Goal: Information Seeking & Learning: Learn about a topic

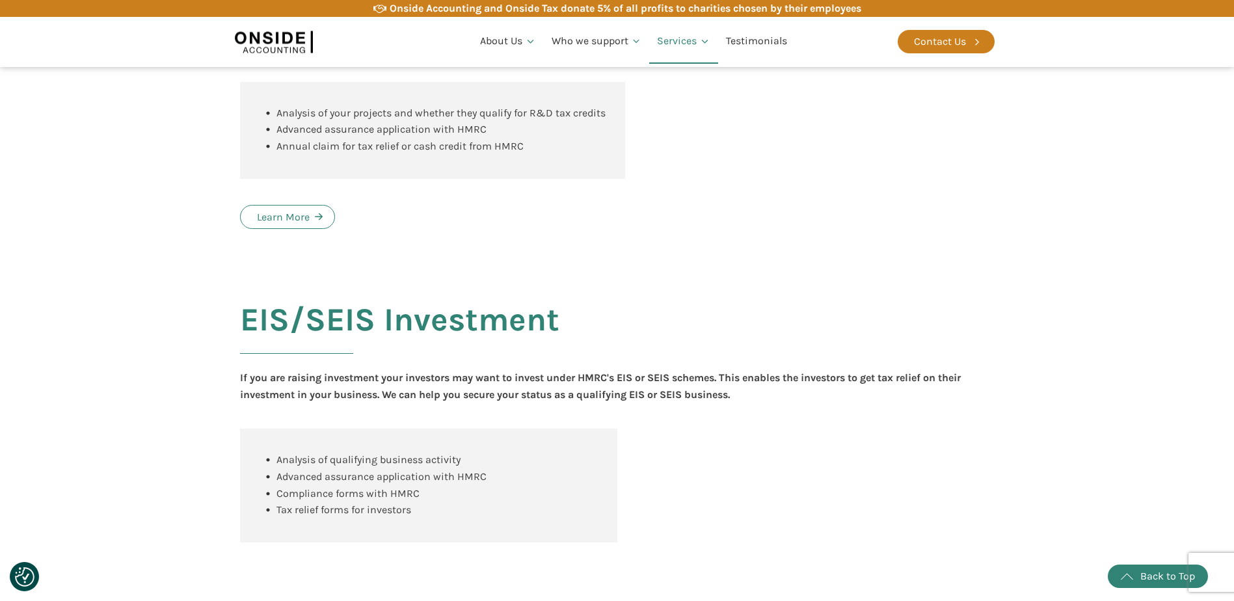
scroll to position [1236, 0]
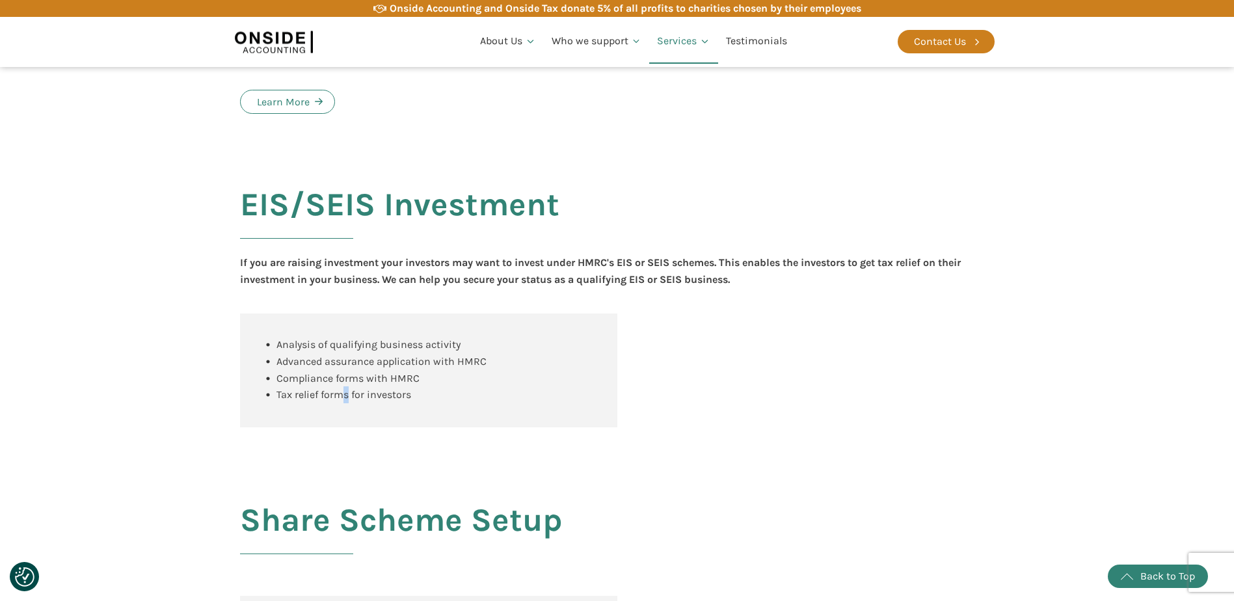
click at [346, 401] on span "Tax relief forms for investors" at bounding box center [343, 394] width 135 height 12
drag, startPoint x: 346, startPoint y: 410, endPoint x: 502, endPoint y: 410, distance: 156.1
click at [502, 410] on div "Analysis of qualifying business activity Advanced assurance application with HM…" at bounding box center [428, 370] width 377 height 113
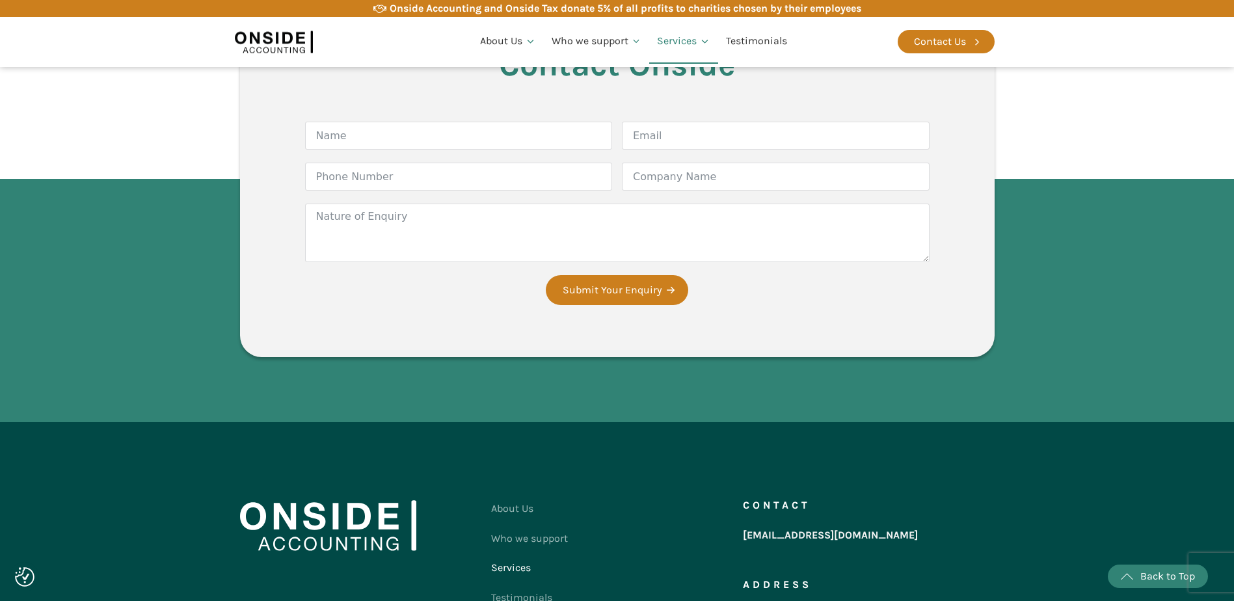
scroll to position [2147, 0]
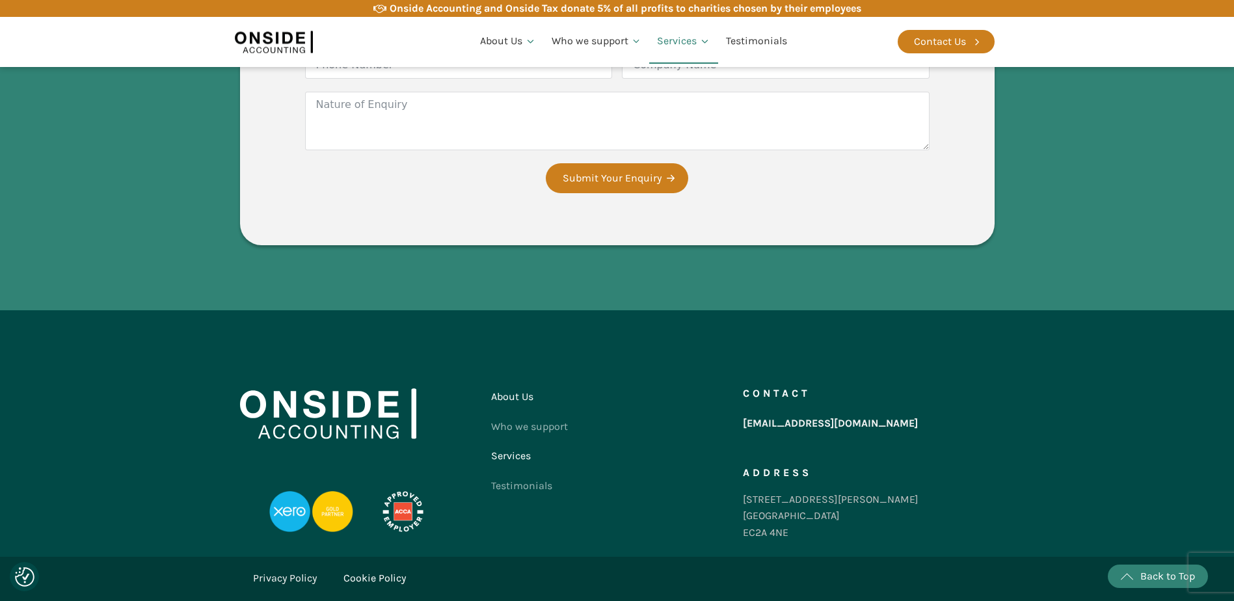
click at [530, 412] on link "About Us" at bounding box center [529, 397] width 77 height 30
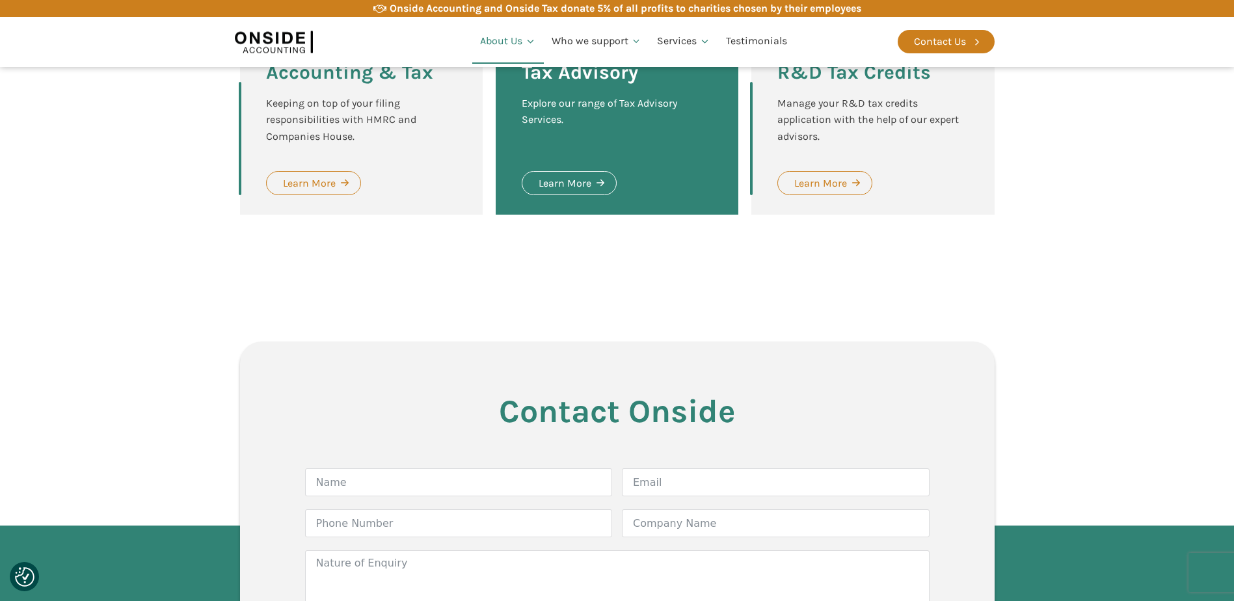
scroll to position [1829, 0]
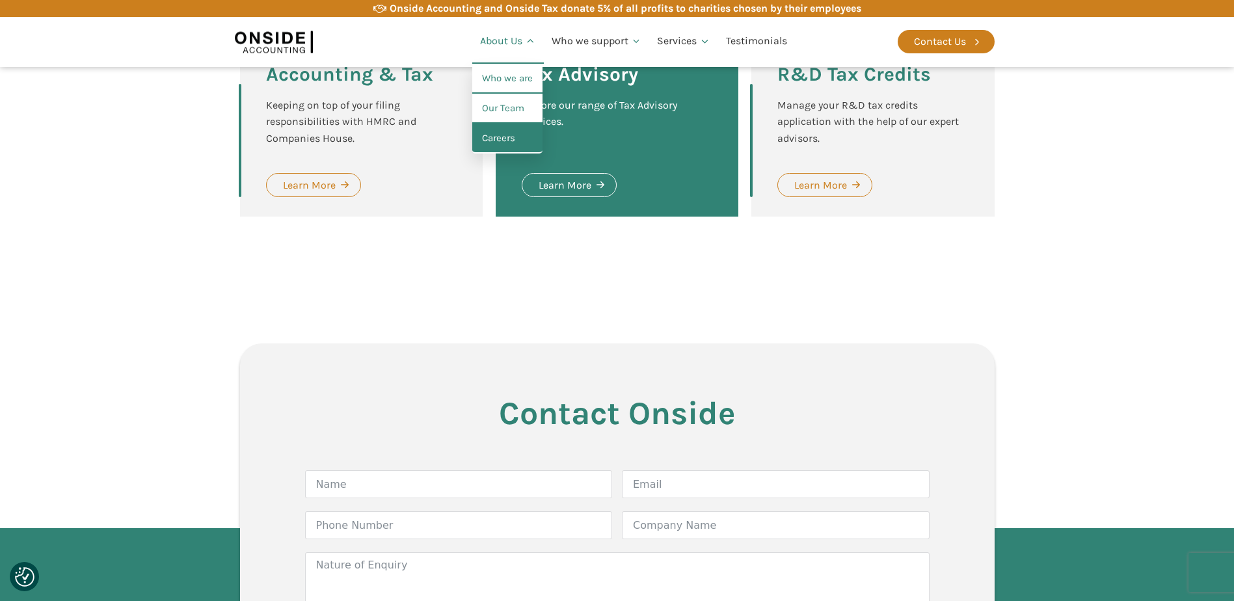
click at [503, 139] on link "Careers" at bounding box center [507, 139] width 70 height 30
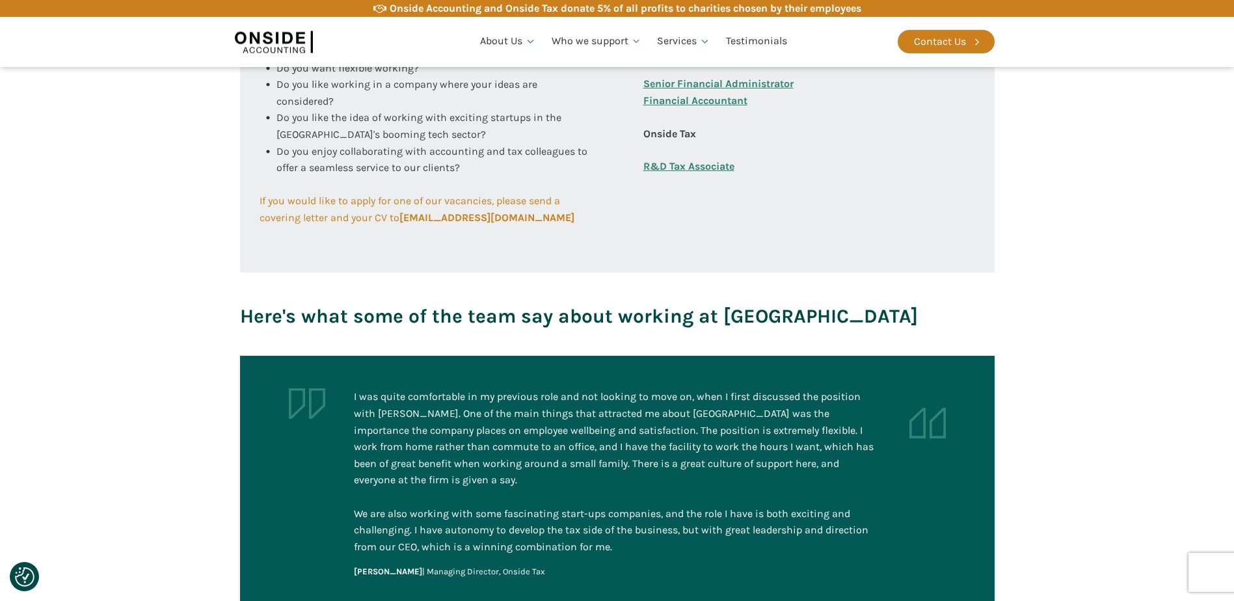
scroll to position [651, 0]
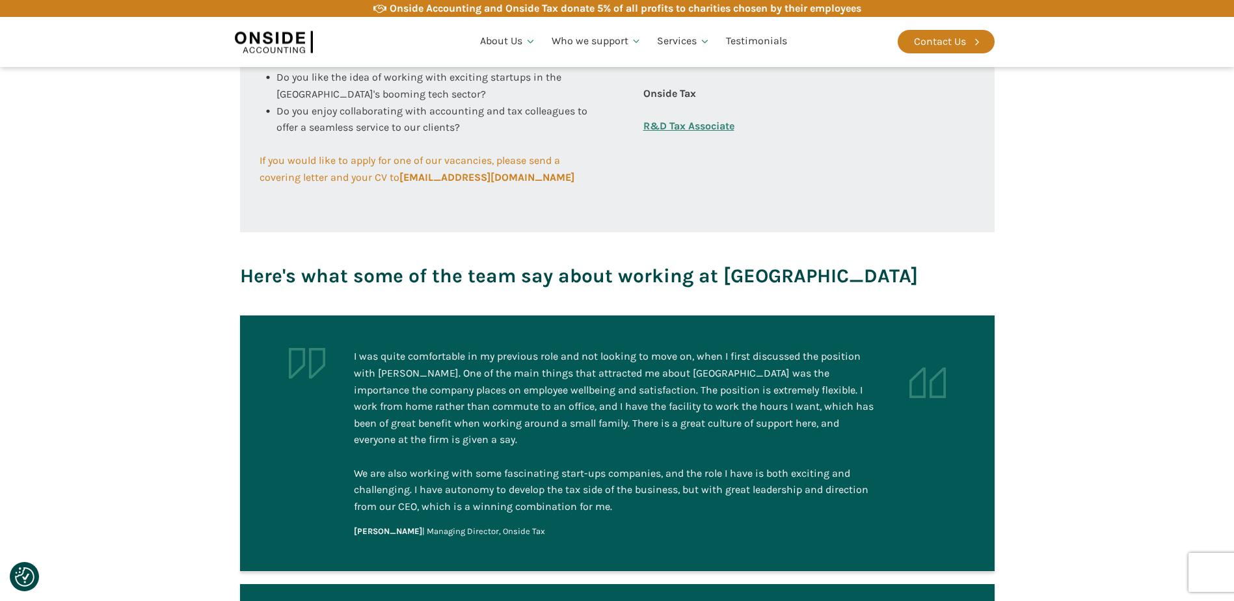
click at [710, 414] on div "I was quite comfortable in my previous role and not looking to move on, when I …" at bounding box center [617, 431] width 527 height 167
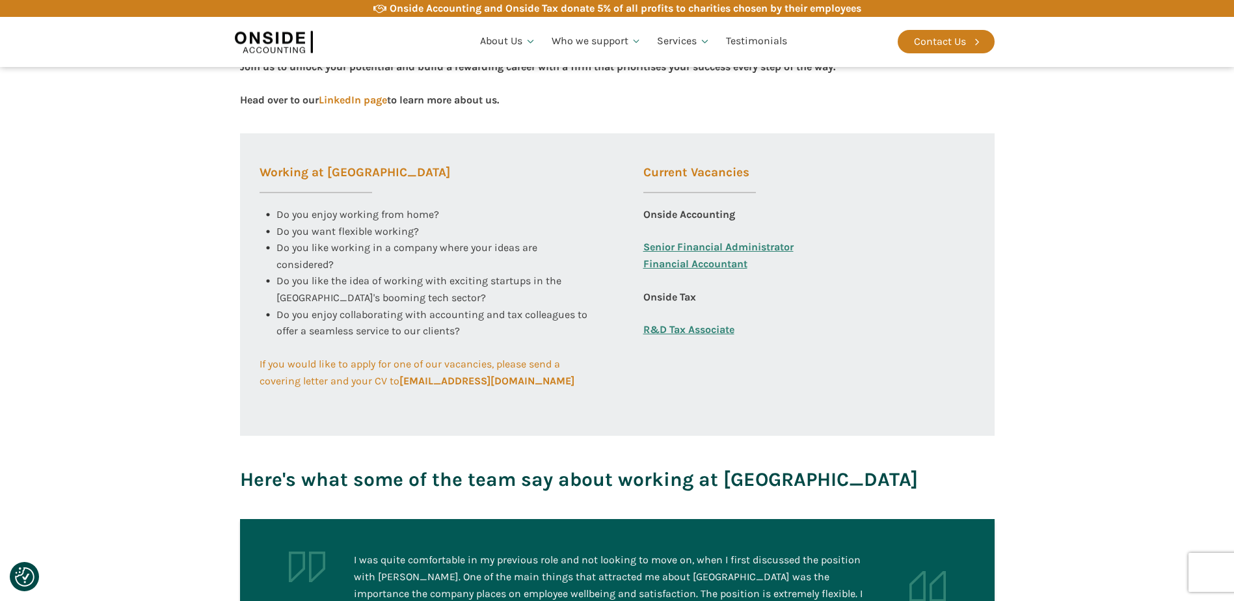
scroll to position [325, 0]
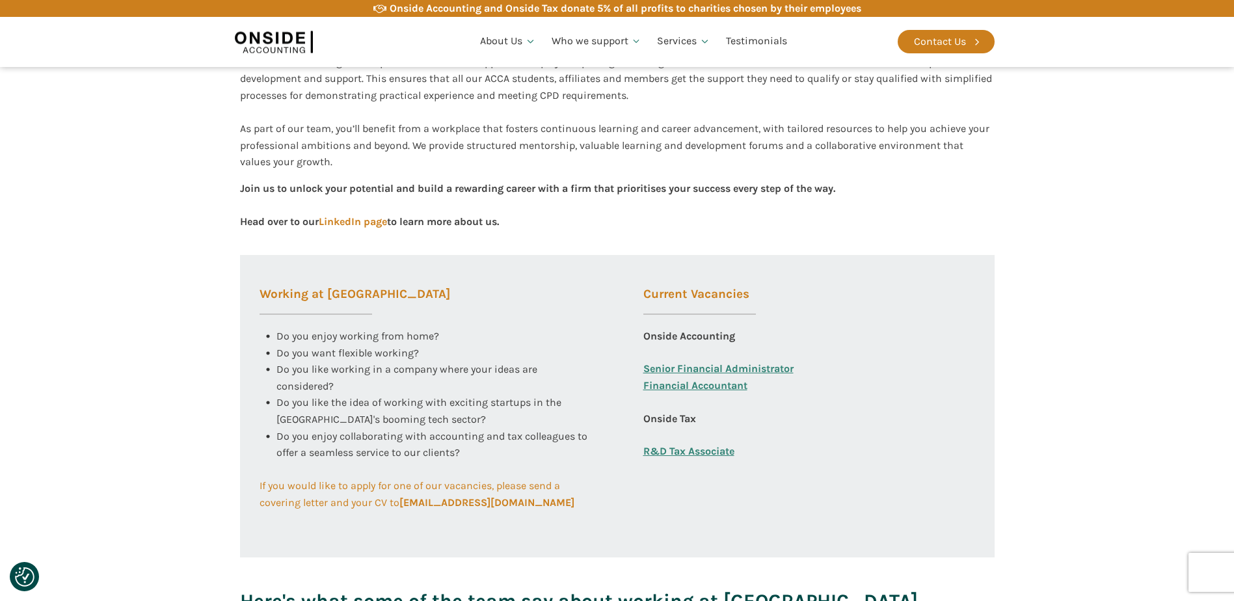
click at [668, 372] on link "Senior Financial Administrator" at bounding box center [718, 368] width 150 height 17
click at [699, 386] on link "Financial Accountant" at bounding box center [695, 393] width 104 height 33
